Goal: Transaction & Acquisition: Download file/media

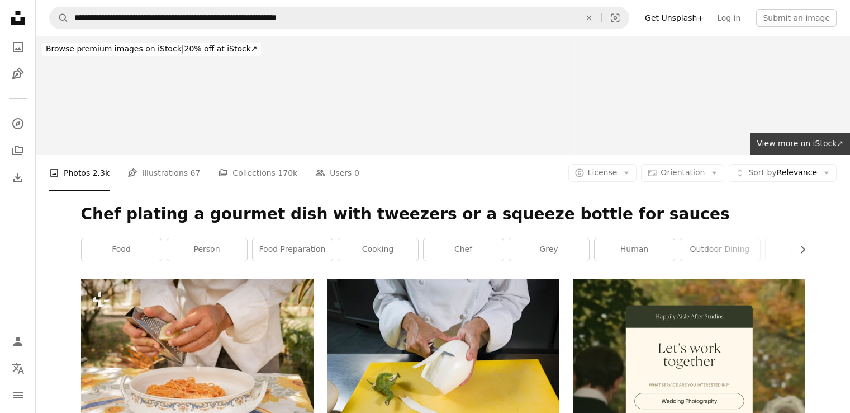
scroll to position [8887, 0]
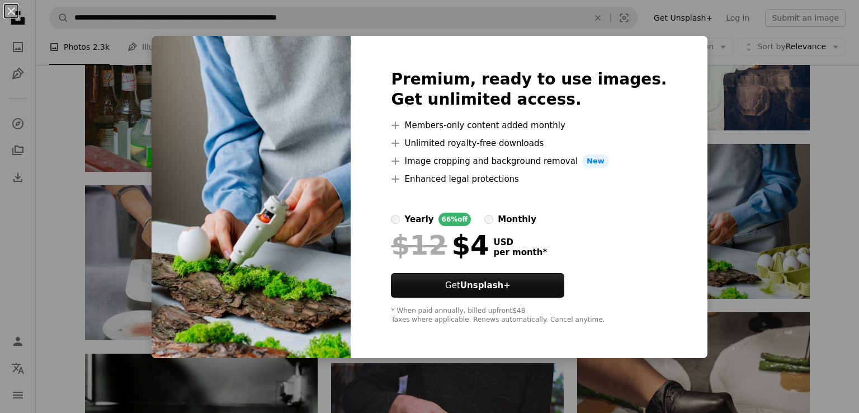
click at [706, 63] on div "An X shape Premium, ready to use images. Get unlimited access. A plus sign Memb…" at bounding box center [429, 206] width 859 height 413
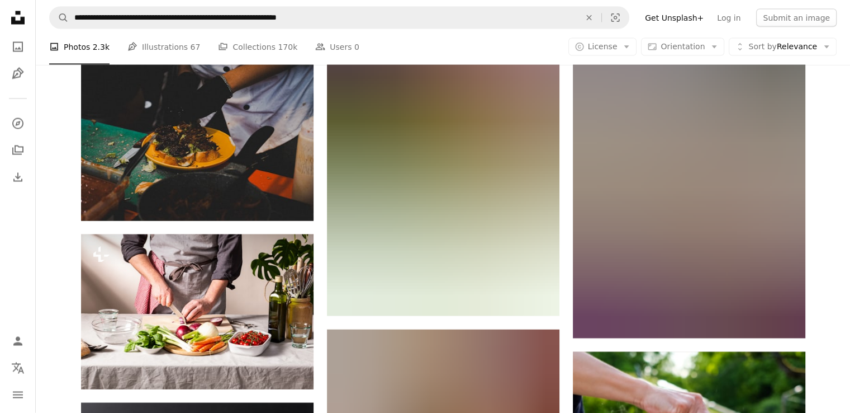
scroll to position [14947, 0]
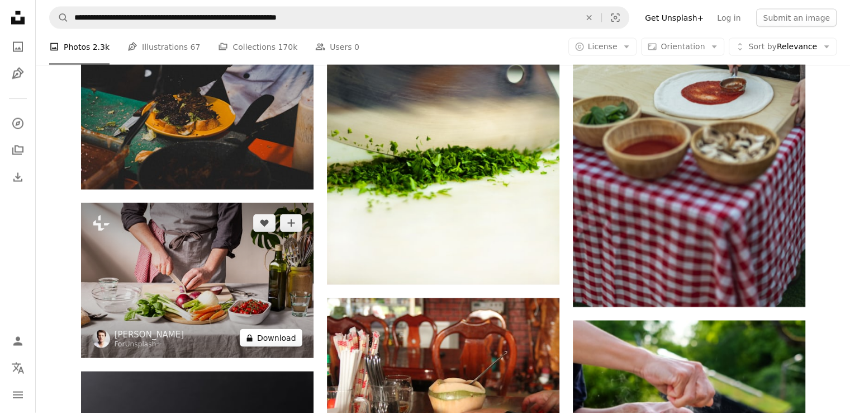
click at [263, 336] on button "A lock Download" at bounding box center [271, 338] width 63 height 18
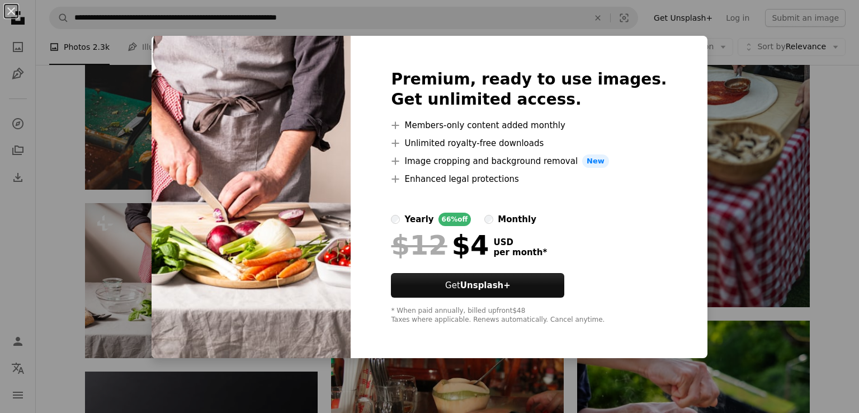
click at [698, 144] on div "An X shape Premium, ready to use images. Get unlimited access. A plus sign Memb…" at bounding box center [429, 206] width 859 height 413
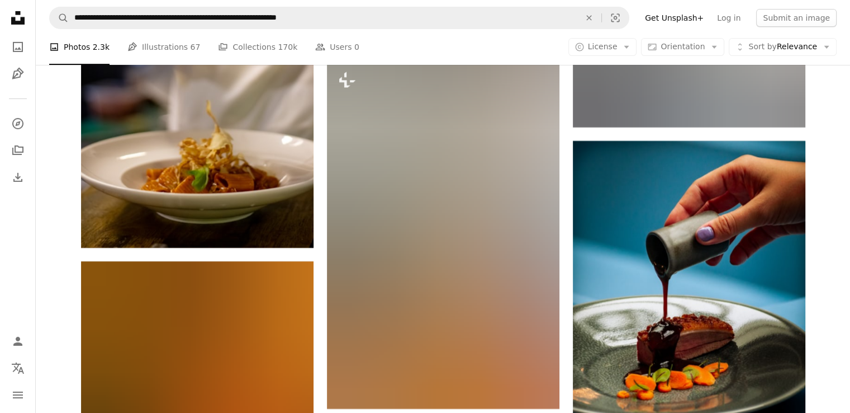
scroll to position [16534, 0]
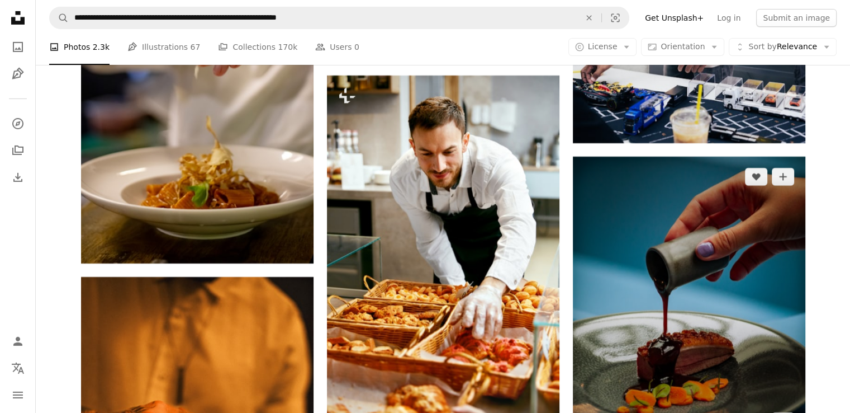
click at [682, 329] on img at bounding box center [689, 299] width 233 height 285
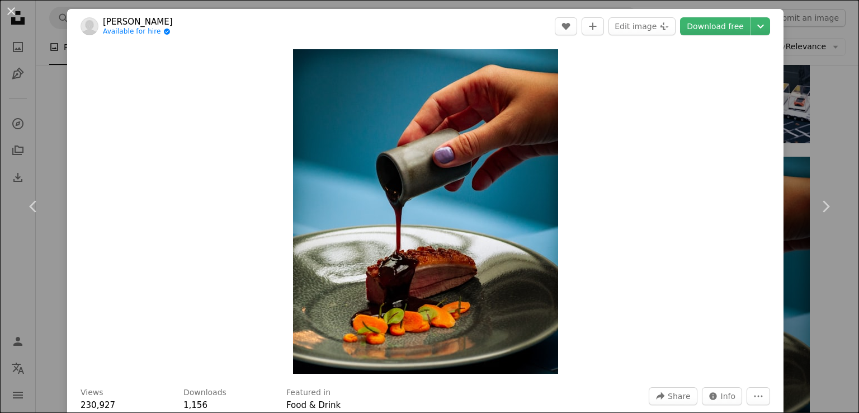
drag, startPoint x: 818, startPoint y: 76, endPoint x: 669, endPoint y: 40, distance: 154.0
click at [818, 76] on div "An X shape Chevron left Chevron right [PERSON_NAME] Available for hire A checkm…" at bounding box center [429, 206] width 859 height 413
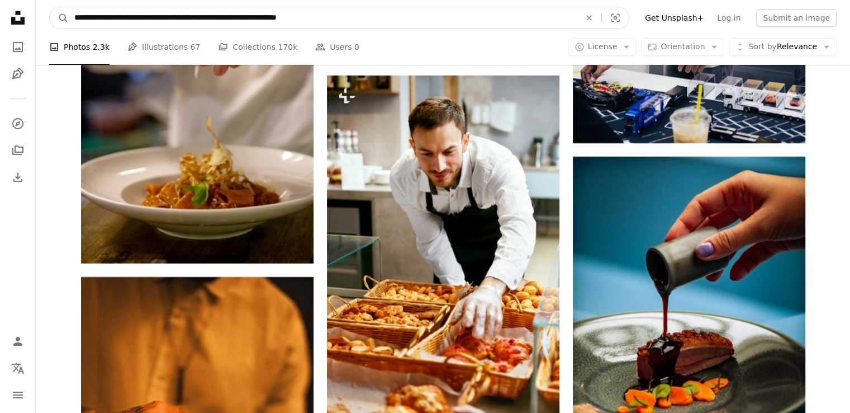
click at [286, 19] on input "**********" at bounding box center [323, 17] width 508 height 21
paste input "Find visuals sitewide"
type input "**********"
click button "A magnifying glass" at bounding box center [59, 17] width 19 height 21
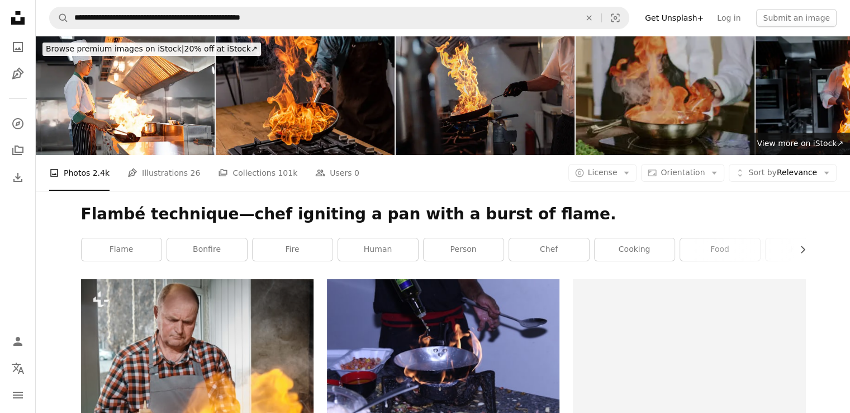
click at [675, 62] on img at bounding box center [665, 95] width 179 height 119
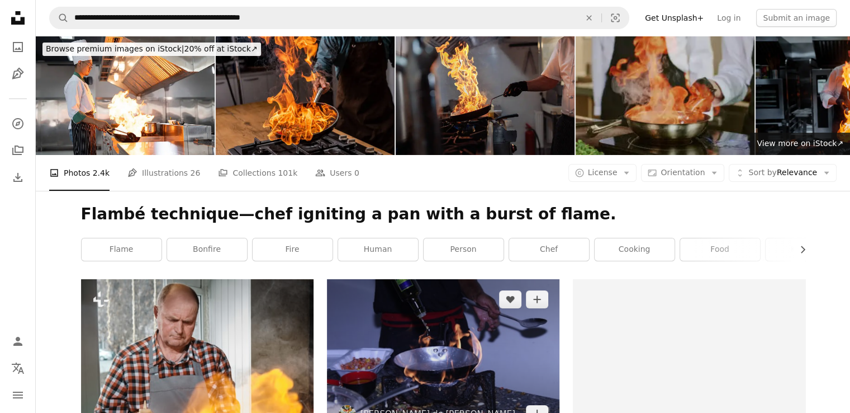
click at [431, 356] on img at bounding box center [443, 356] width 233 height 155
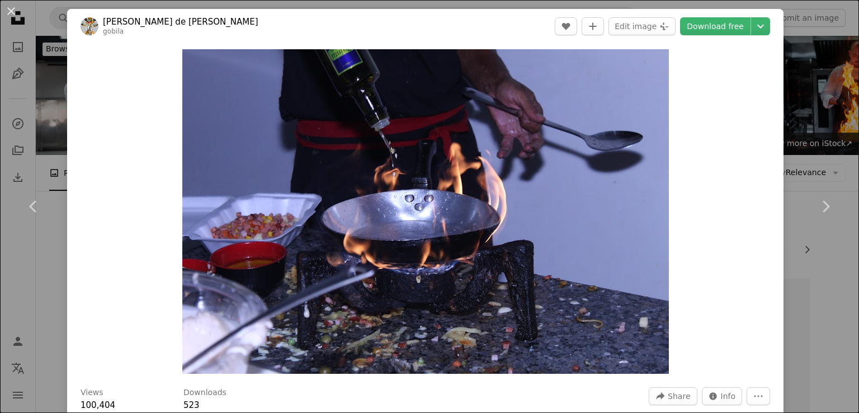
click at [792, 84] on div "An X shape Chevron left Chevron right [PERSON_NAME] de [PERSON_NAME] gobila A h…" at bounding box center [429, 206] width 859 height 413
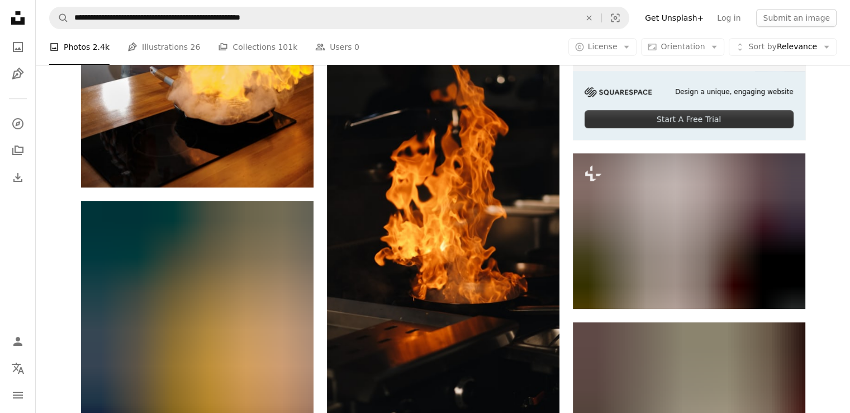
scroll to position [434, 0]
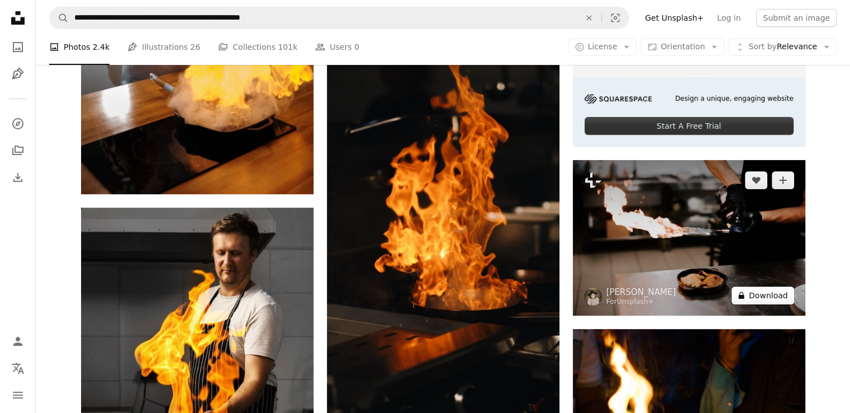
click at [751, 290] on button "A lock Download" at bounding box center [763, 295] width 63 height 18
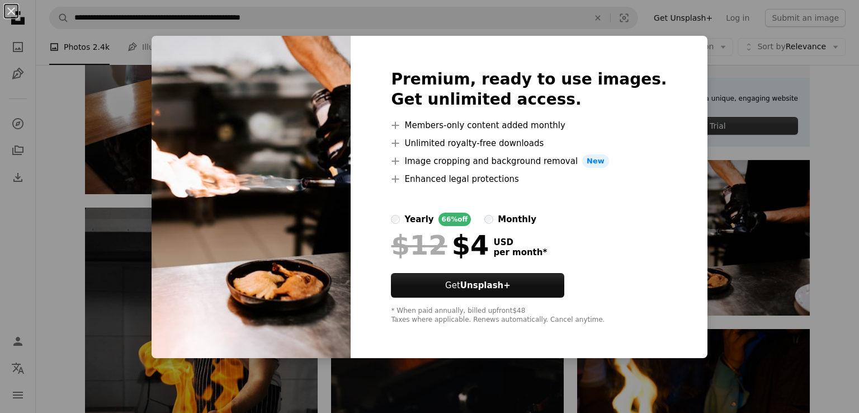
click at [735, 78] on div "An X shape Premium, ready to use images. Get unlimited access. A plus sign Memb…" at bounding box center [429, 206] width 859 height 413
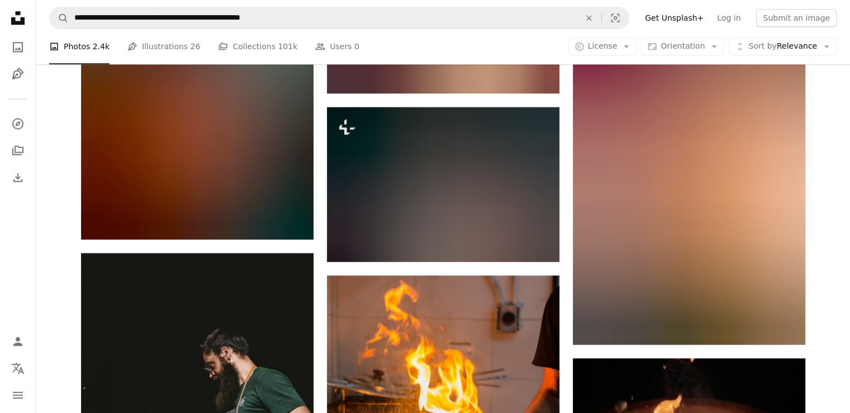
scroll to position [1318, 0]
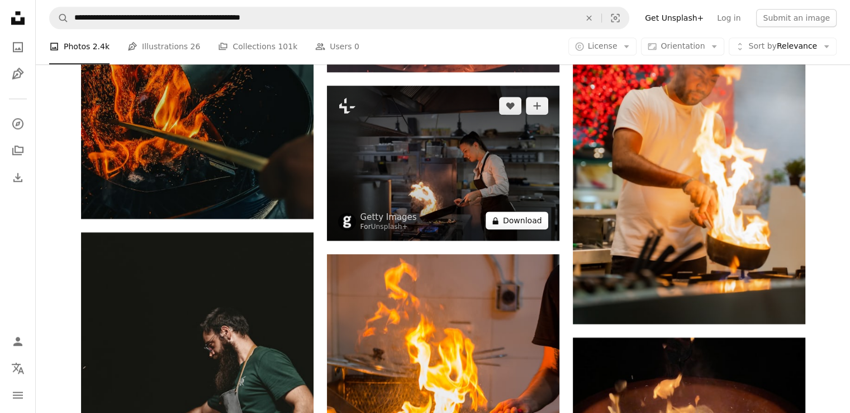
click at [505, 224] on button "A lock Download" at bounding box center [517, 220] width 63 height 18
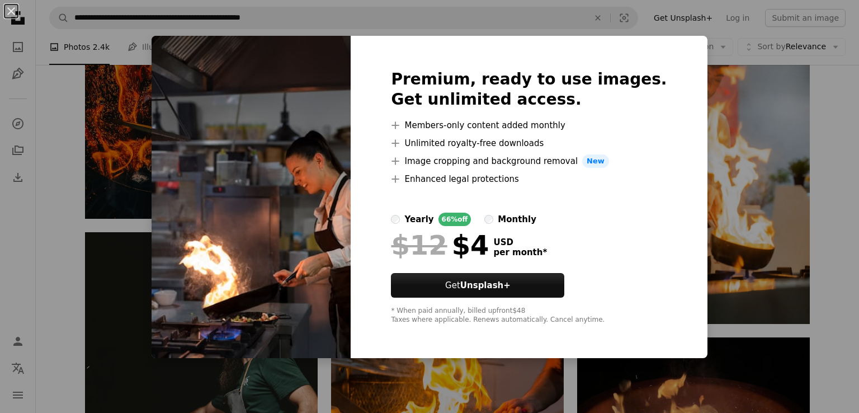
click at [702, 75] on div "An X shape Premium, ready to use images. Get unlimited access. A plus sign Memb…" at bounding box center [429, 206] width 859 height 413
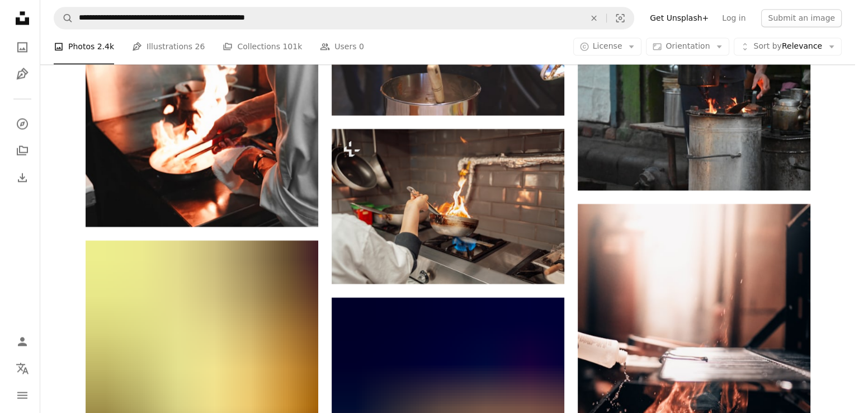
scroll to position [2032, 0]
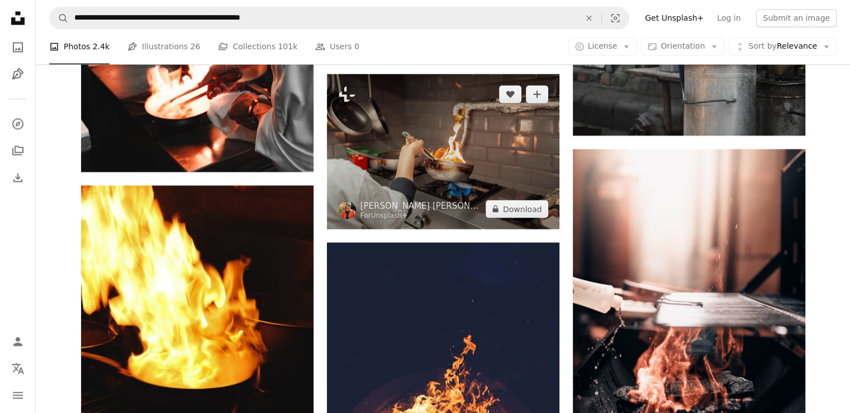
click at [466, 117] on img at bounding box center [443, 151] width 233 height 155
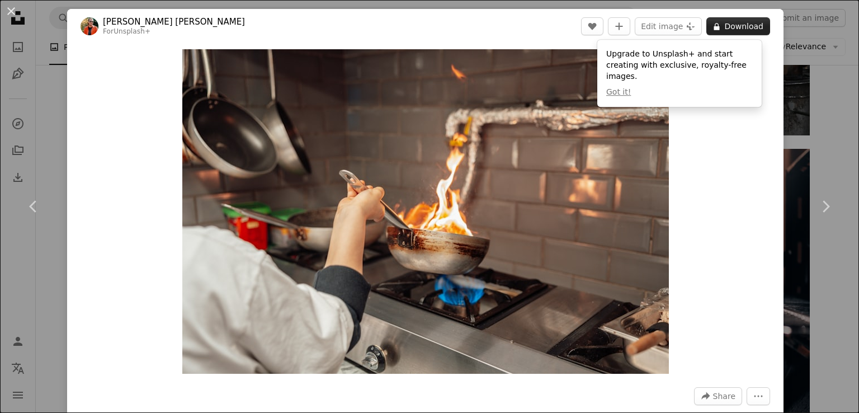
click at [731, 24] on button "A lock Download" at bounding box center [738, 26] width 64 height 18
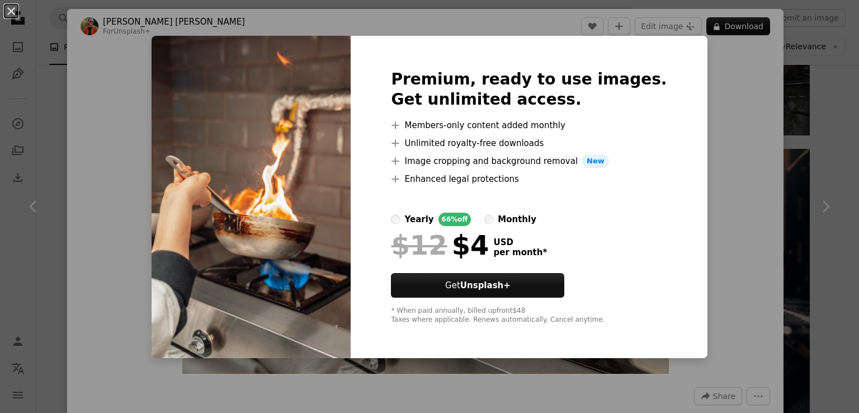
click at [792, 78] on div "An X shape Premium, ready to use images. Get unlimited access. A plus sign Memb…" at bounding box center [429, 206] width 859 height 413
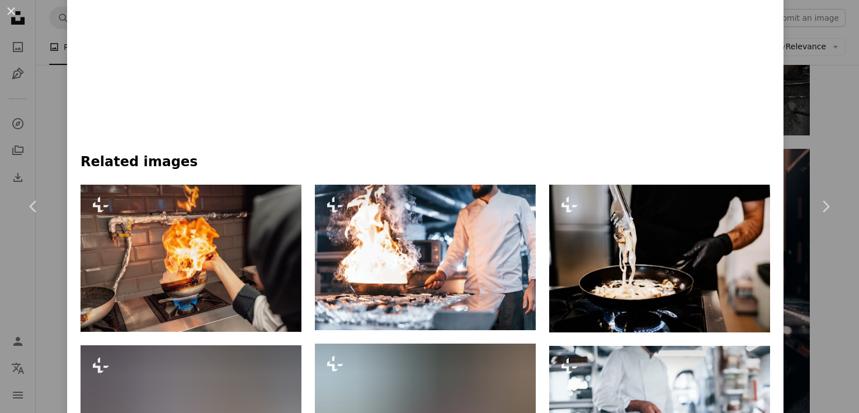
scroll to position [645, 0]
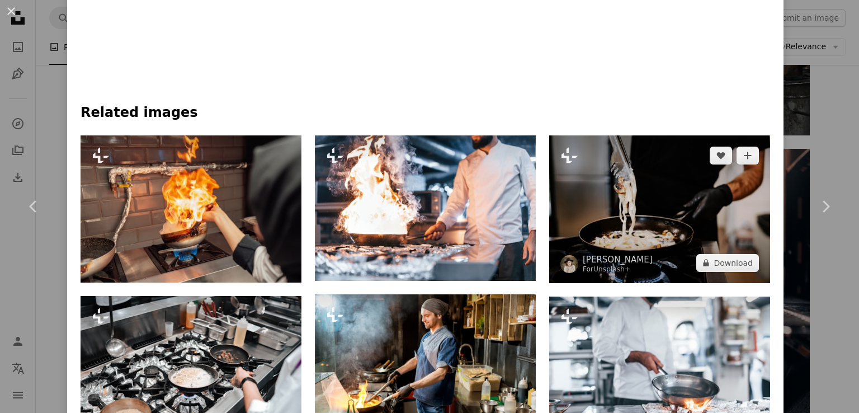
click at [635, 212] on img at bounding box center [659, 209] width 221 height 148
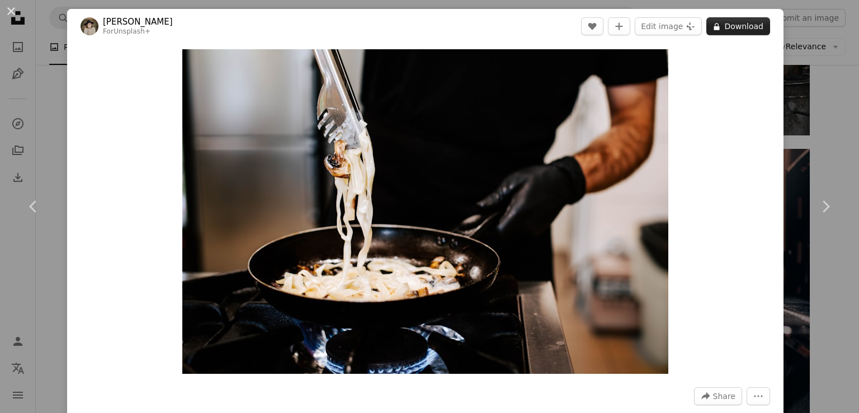
click at [730, 26] on button "A lock Download" at bounding box center [738, 26] width 64 height 18
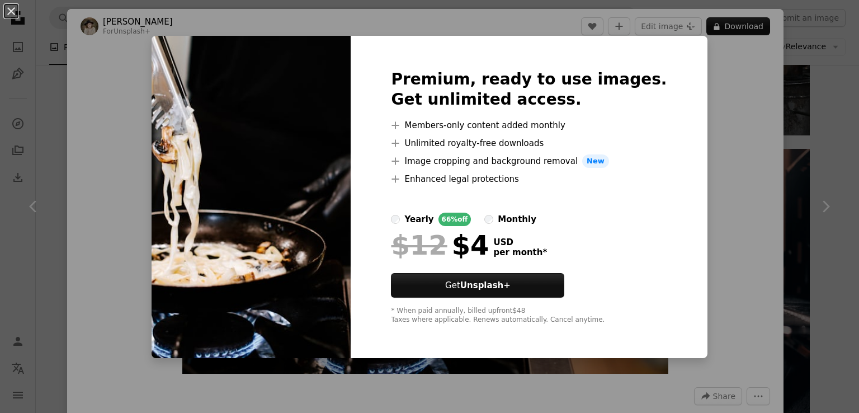
click at [783, 67] on div "An X shape Premium, ready to use images. Get unlimited access. A plus sign Memb…" at bounding box center [429, 206] width 859 height 413
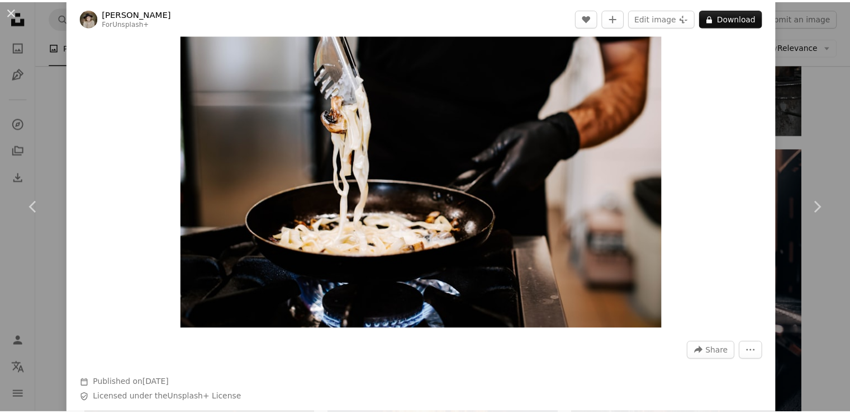
scroll to position [388, 0]
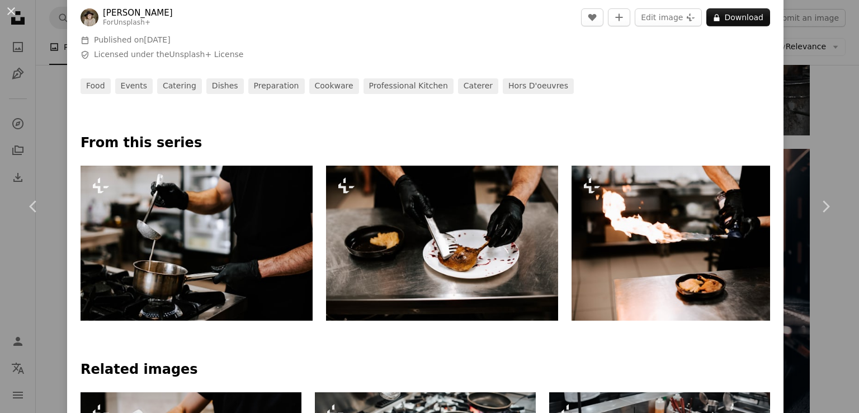
click at [811, 61] on div "An X shape Chevron left Chevron right [PERSON_NAME] For Unsplash+ A heart A plu…" at bounding box center [429, 206] width 859 height 413
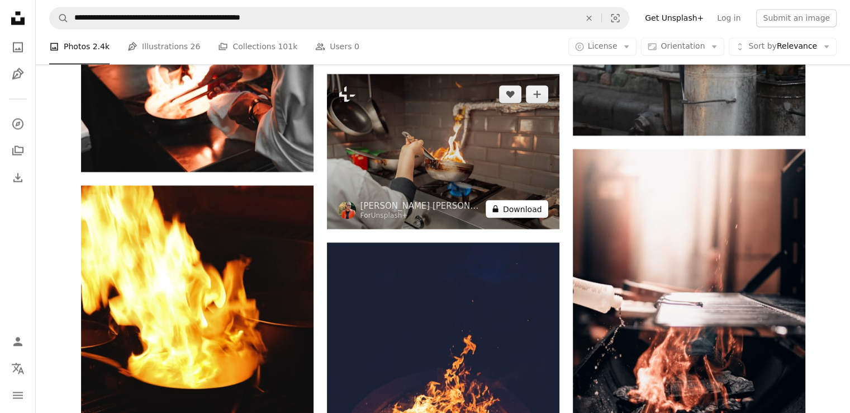
click at [517, 212] on button "A lock Download" at bounding box center [517, 209] width 63 height 18
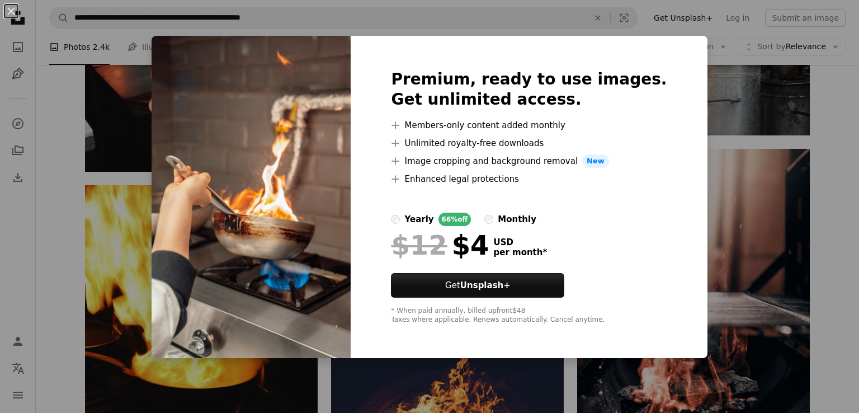
click at [843, 65] on div "An X shape Premium, ready to use images. Get unlimited access. A plus sign Memb…" at bounding box center [429, 206] width 859 height 413
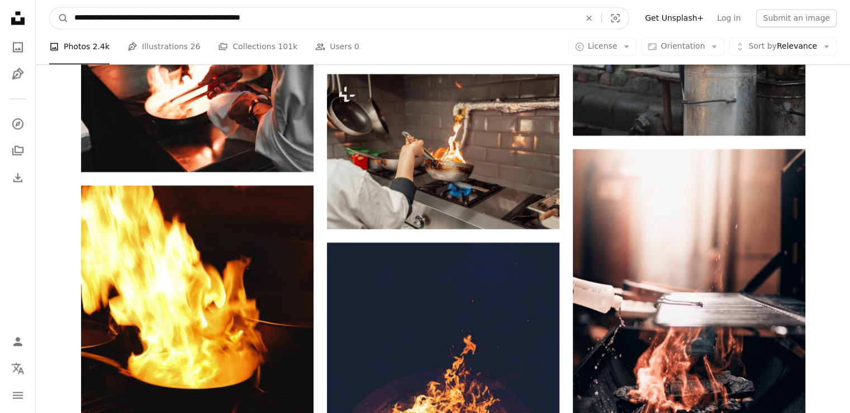
click at [326, 21] on input "**********" at bounding box center [323, 17] width 508 height 21
paste input "*******"
type input "**********"
click at [50, 7] on button "A magnifying glass" at bounding box center [59, 17] width 19 height 21
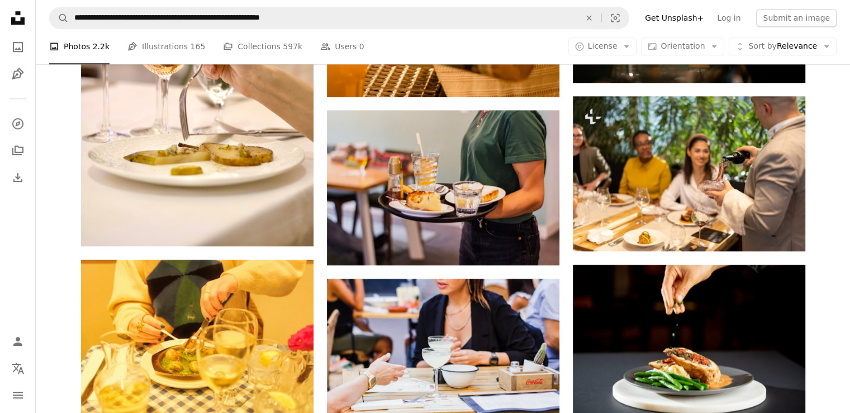
scroll to position [919, 0]
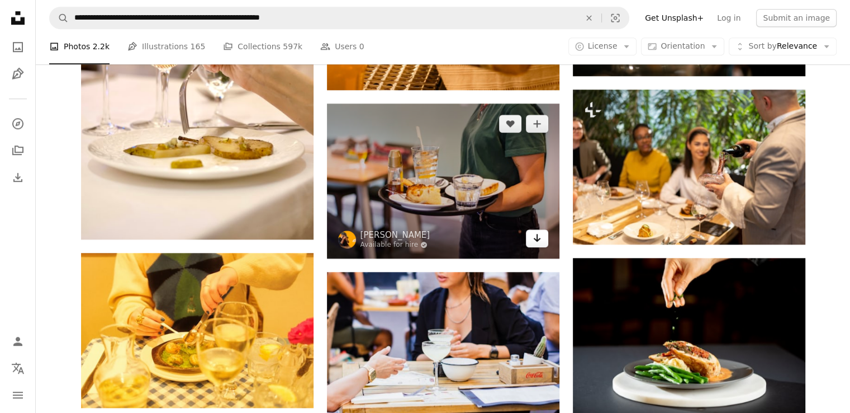
click at [541, 243] on icon "Arrow pointing down" at bounding box center [537, 237] width 9 height 13
